Goal: Download file/media

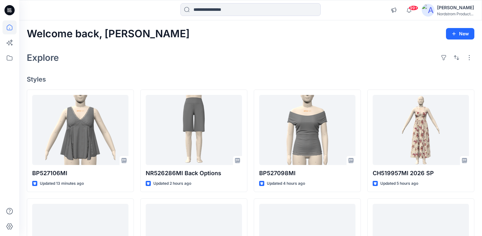
click at [428, 7] on img at bounding box center [428, 10] width 13 height 13
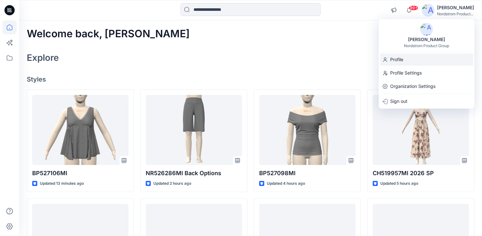
click at [417, 59] on div "Profile" at bounding box center [426, 60] width 93 height 12
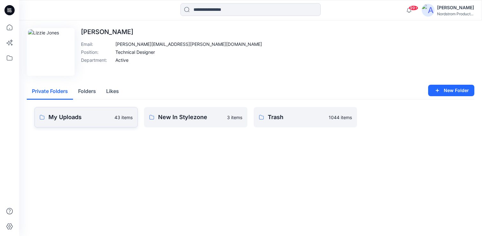
click at [91, 115] on p "My Uploads" at bounding box center [79, 117] width 62 height 9
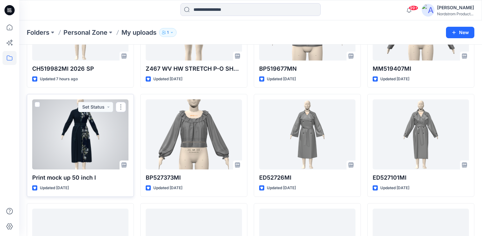
scroll to position [196, 0]
click at [78, 138] on div at bounding box center [80, 134] width 96 height 70
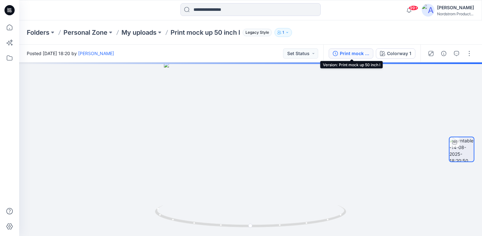
click at [348, 55] on div "Print mock up 50 inch l" at bounding box center [354, 53] width 29 height 7
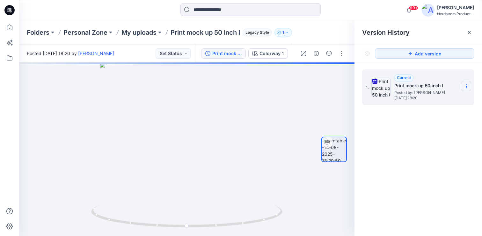
click at [469, 87] on section at bounding box center [466, 86] width 10 height 10
click at [436, 100] on span "Download Source BW File" at bounding box center [434, 99] width 53 height 8
